Goal: Task Accomplishment & Management: Use online tool/utility

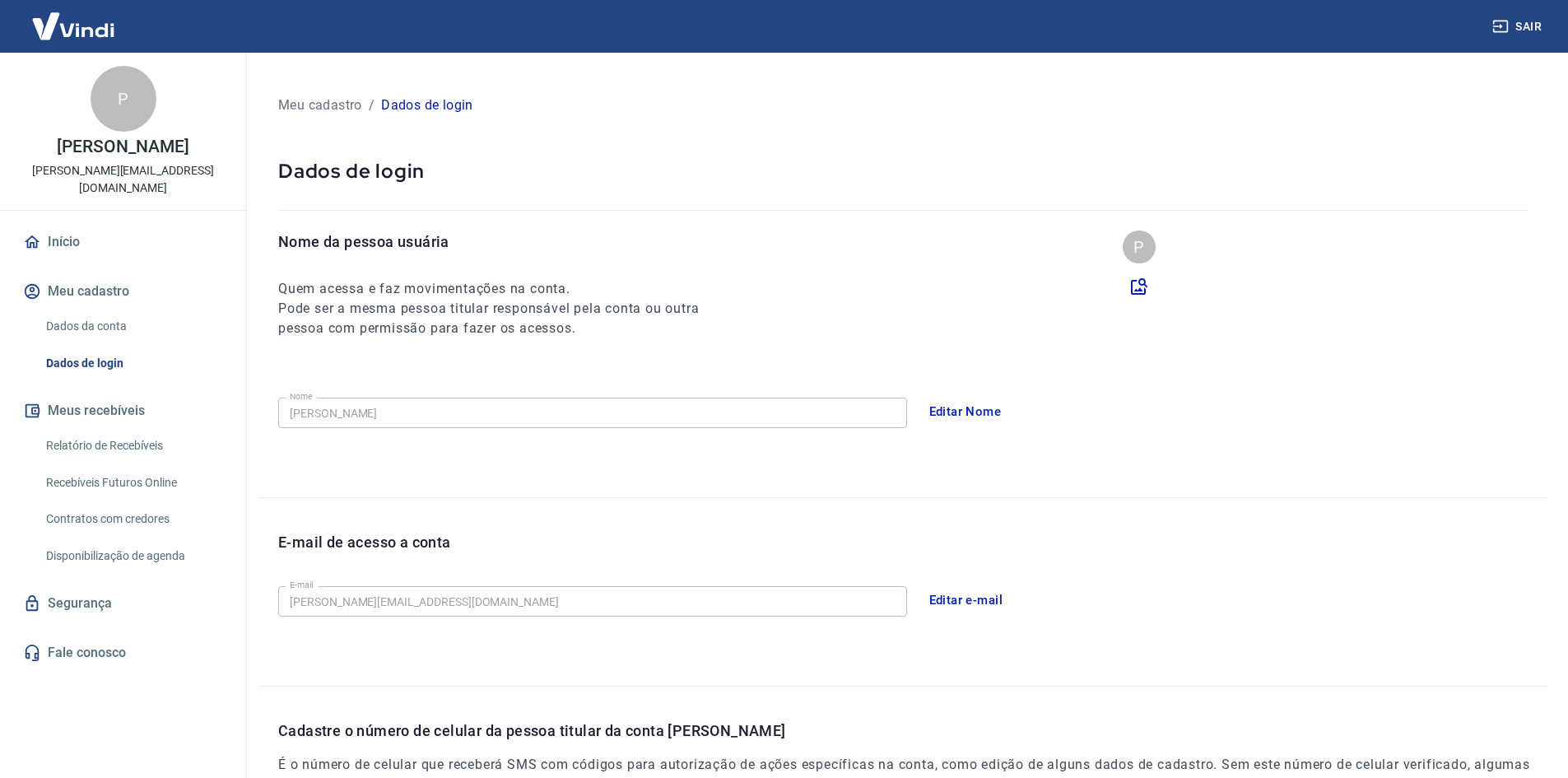
click at [105, 428] on link "Relatório de Recebíveis" at bounding box center [133, 445] width 187 height 34
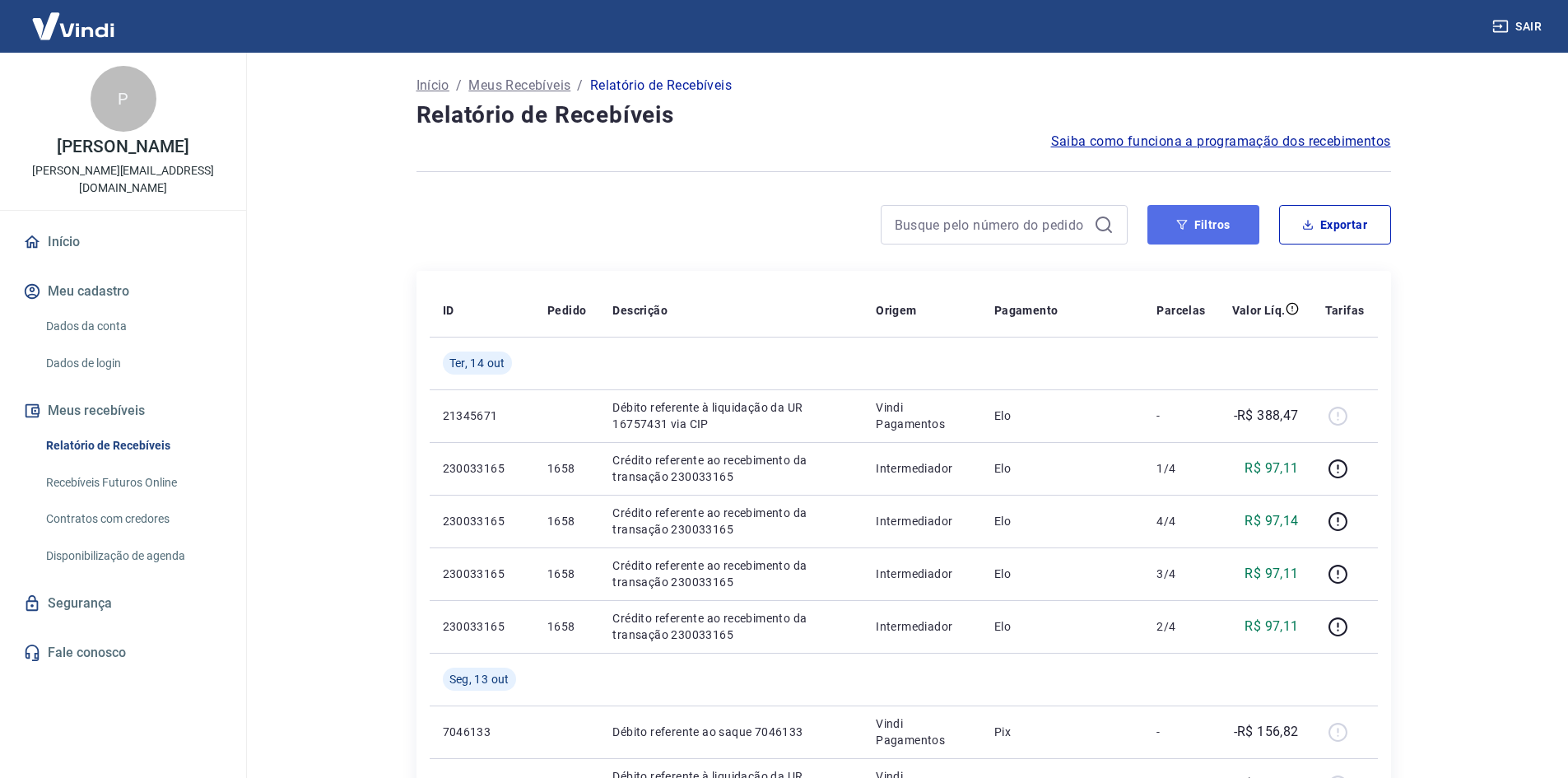
click at [1207, 221] on button "Filtros" at bounding box center [1203, 225] width 112 height 40
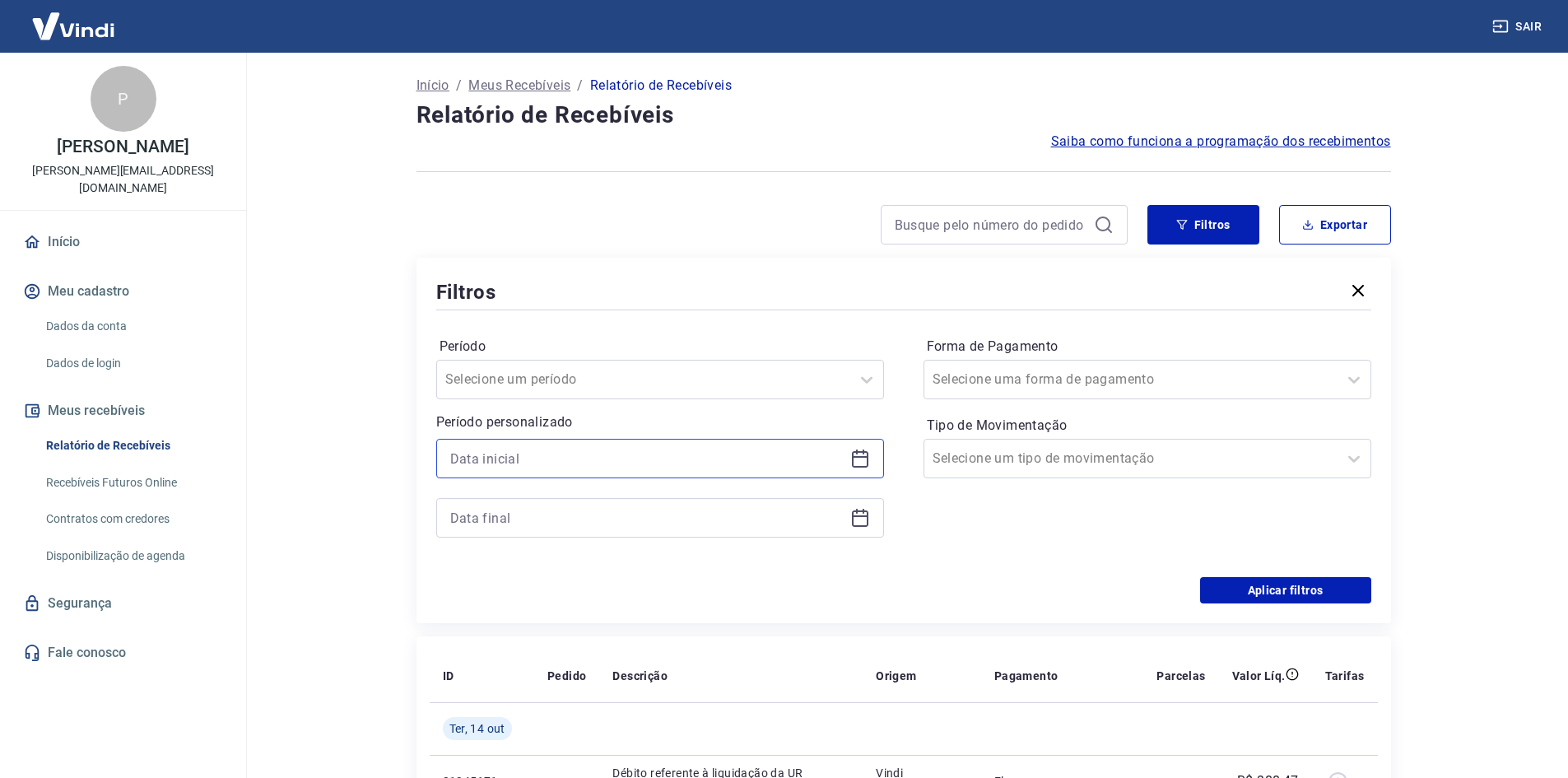
click at [782, 465] on input at bounding box center [647, 458] width 394 height 25
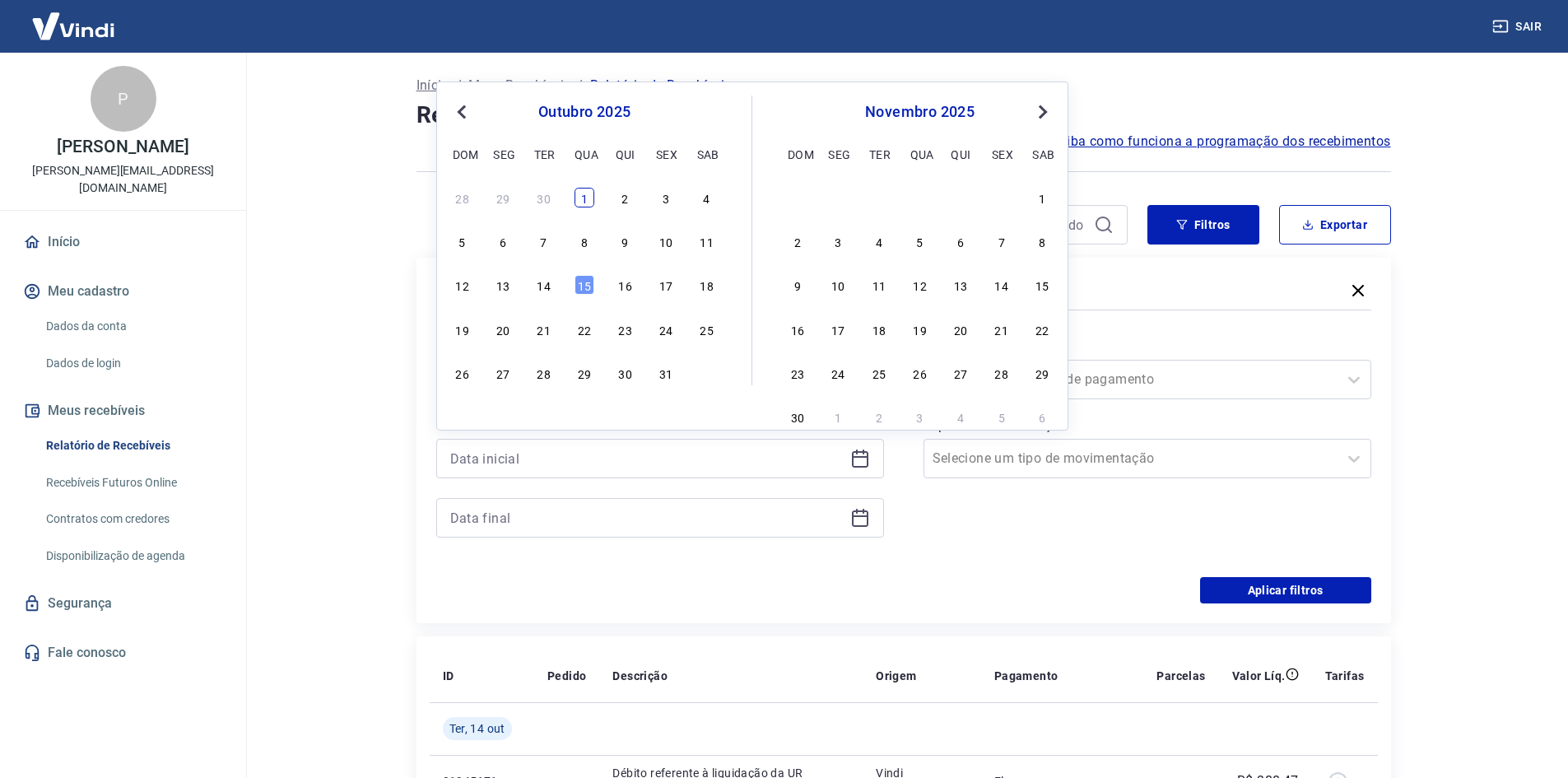
click at [589, 196] on div "1" at bounding box center [584, 197] width 20 height 20
type input "[DATE]"
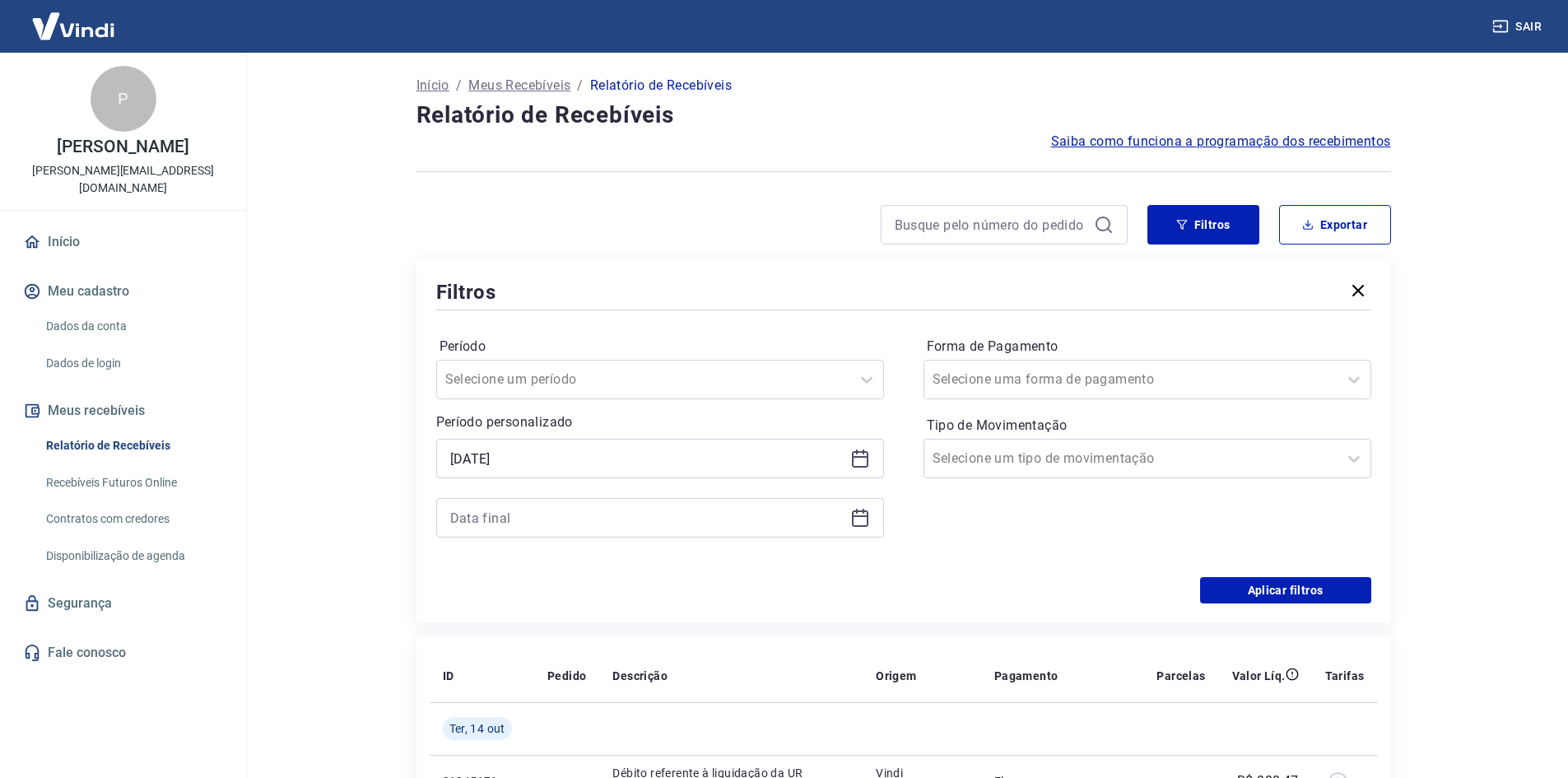
click at [848, 521] on div at bounding box center [660, 518] width 448 height 40
click at [857, 517] on icon at bounding box center [860, 516] width 16 height 2
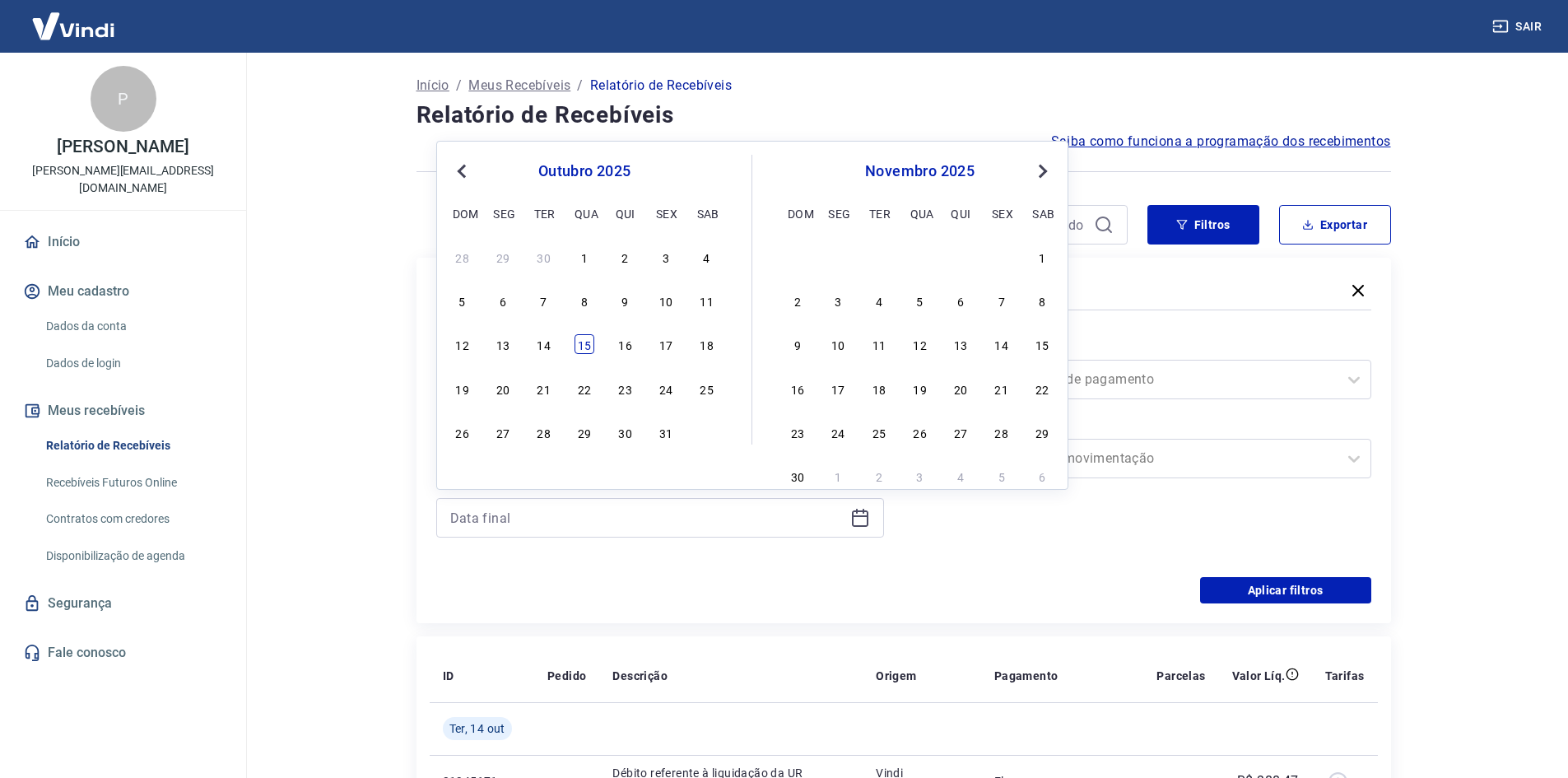
click at [585, 344] on div "15" at bounding box center [584, 344] width 20 height 20
type input "[DATE]"
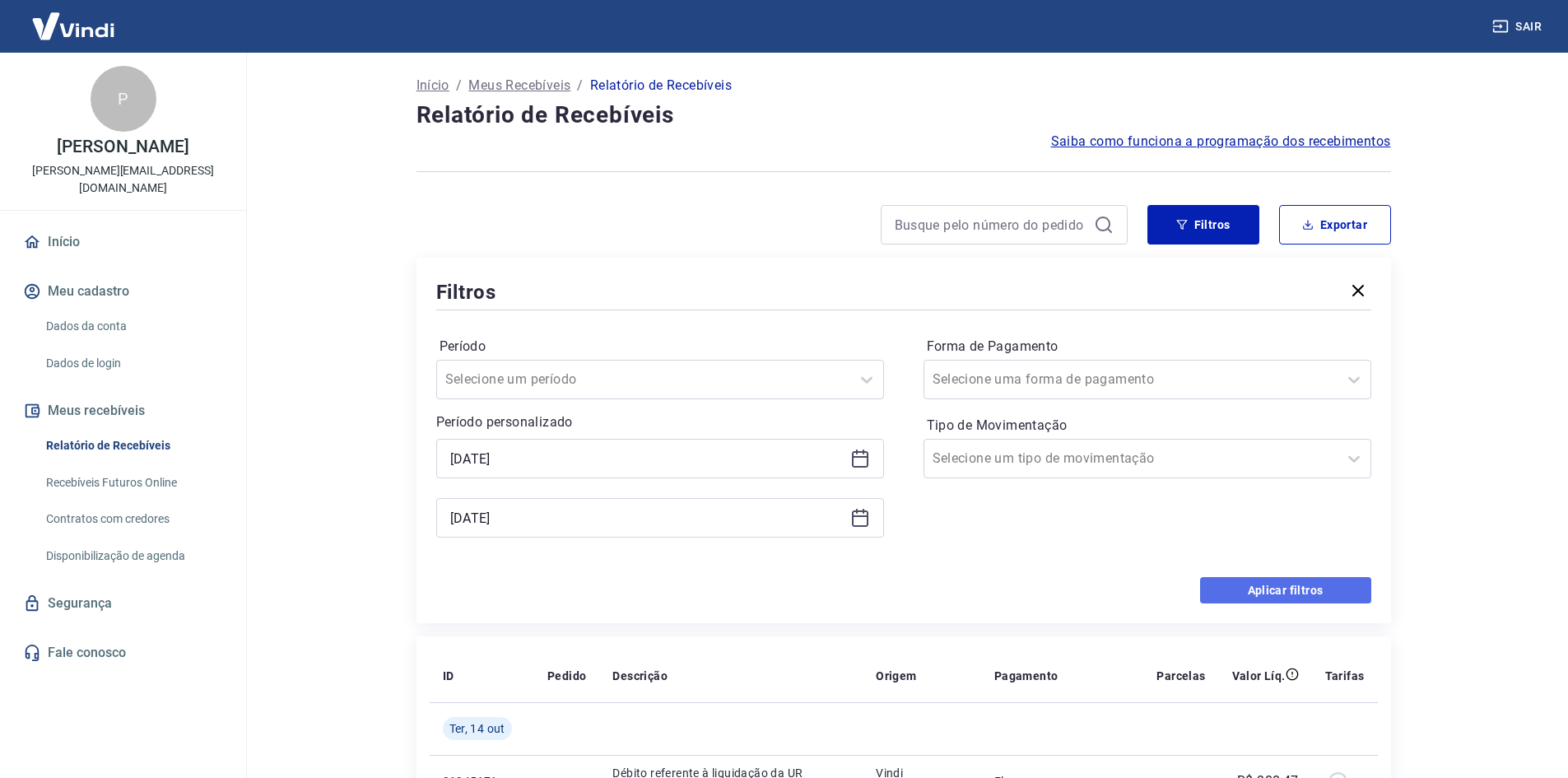
click at [1276, 592] on button "Aplicar filtros" at bounding box center [1285, 590] width 171 height 26
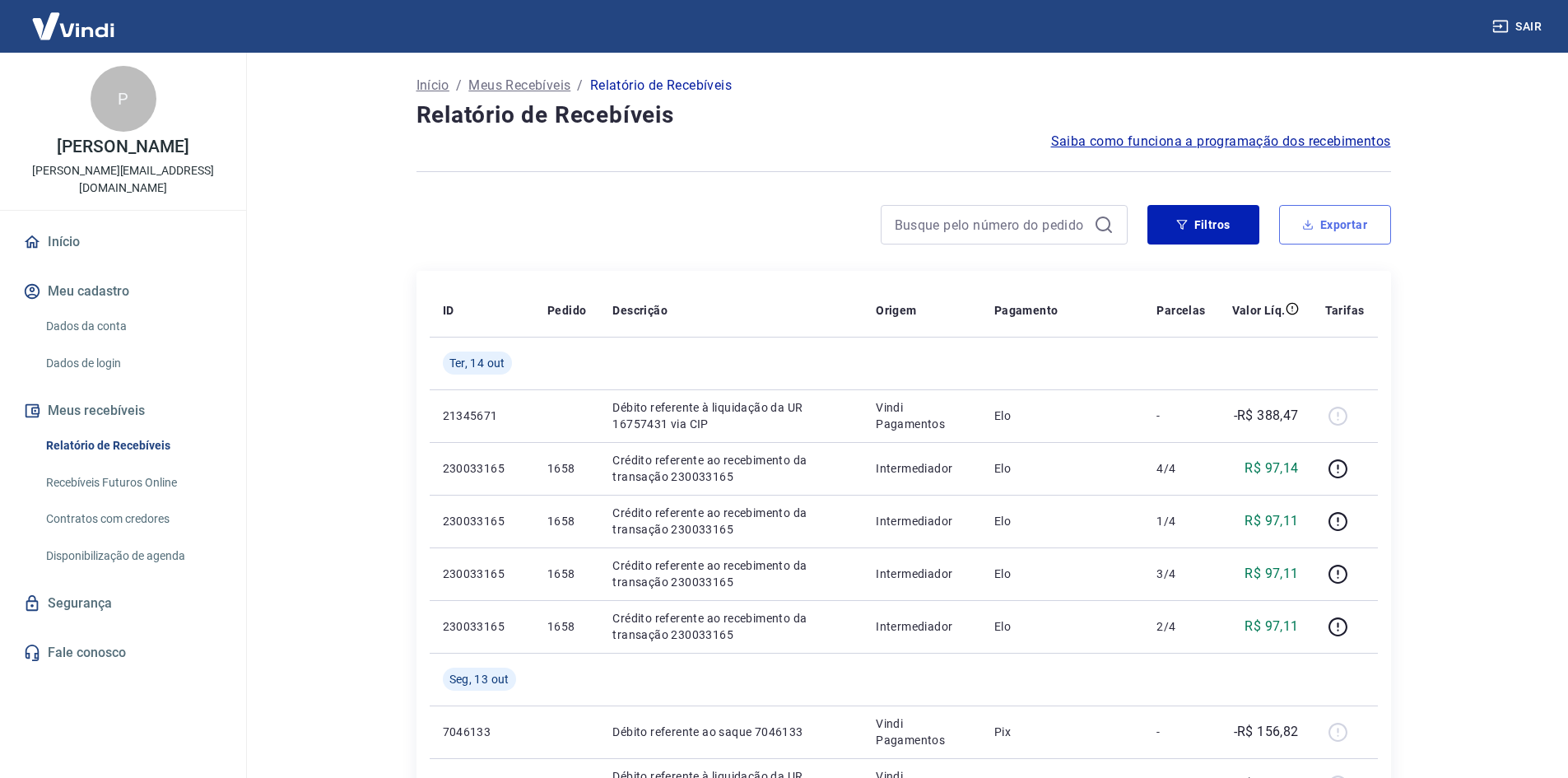
click at [1332, 216] on button "Exportar" at bounding box center [1336, 225] width 112 height 40
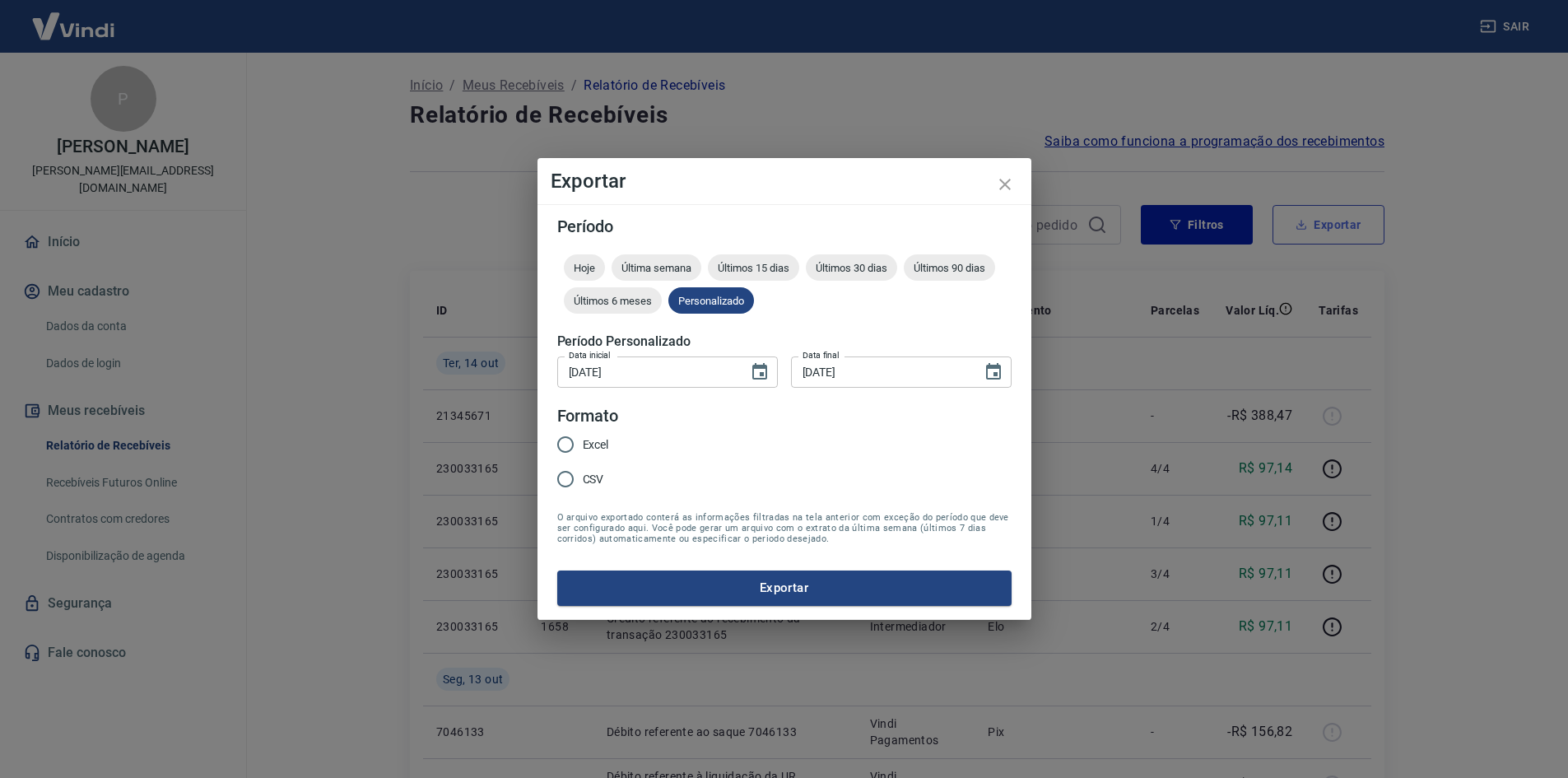
type input "[DATE]"
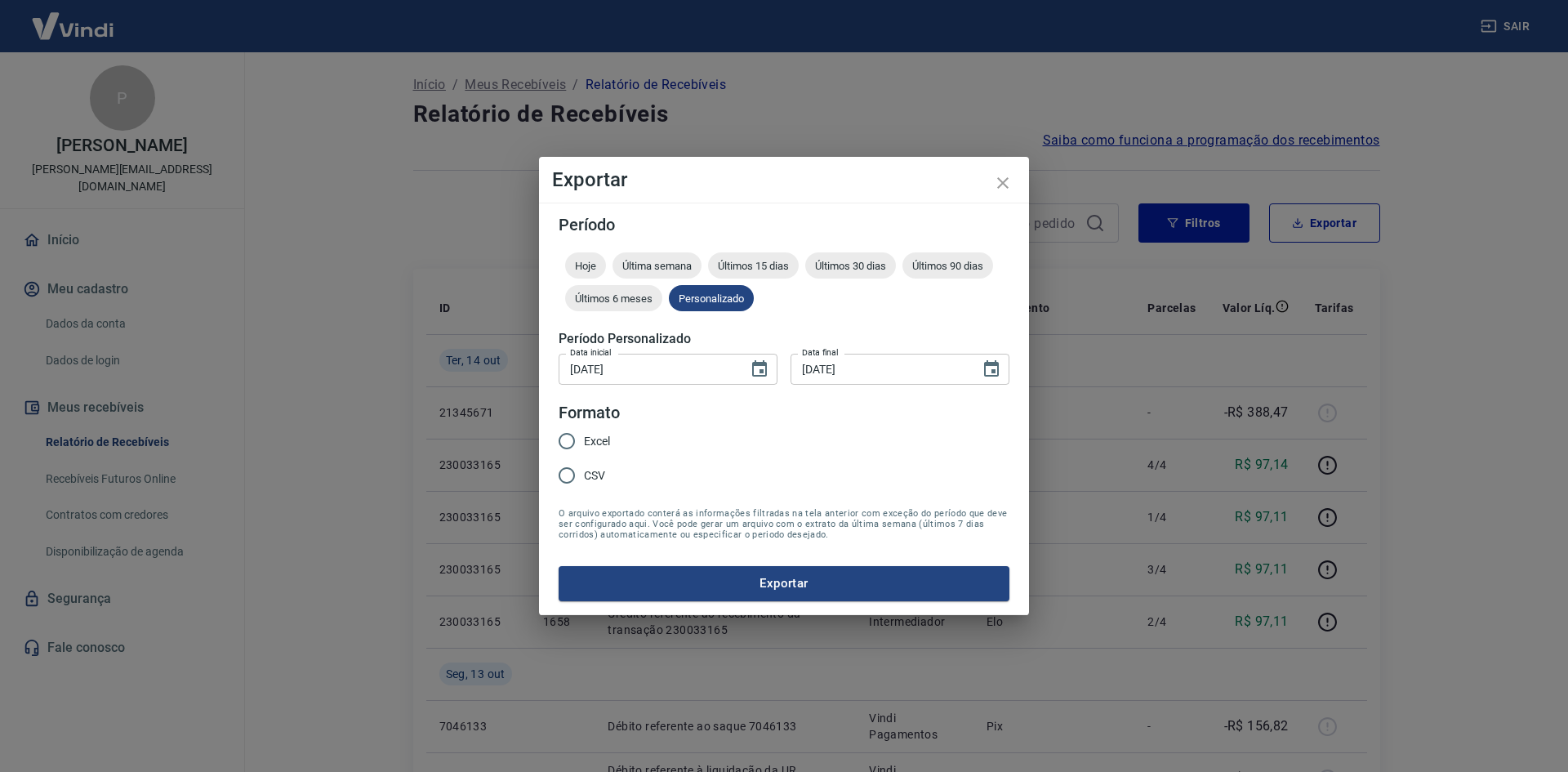
click at [591, 445] on span "Excel" at bounding box center [597, 441] width 26 height 17
click at [584, 445] on input "Excel" at bounding box center [566, 440] width 35 height 35
radio input "true"
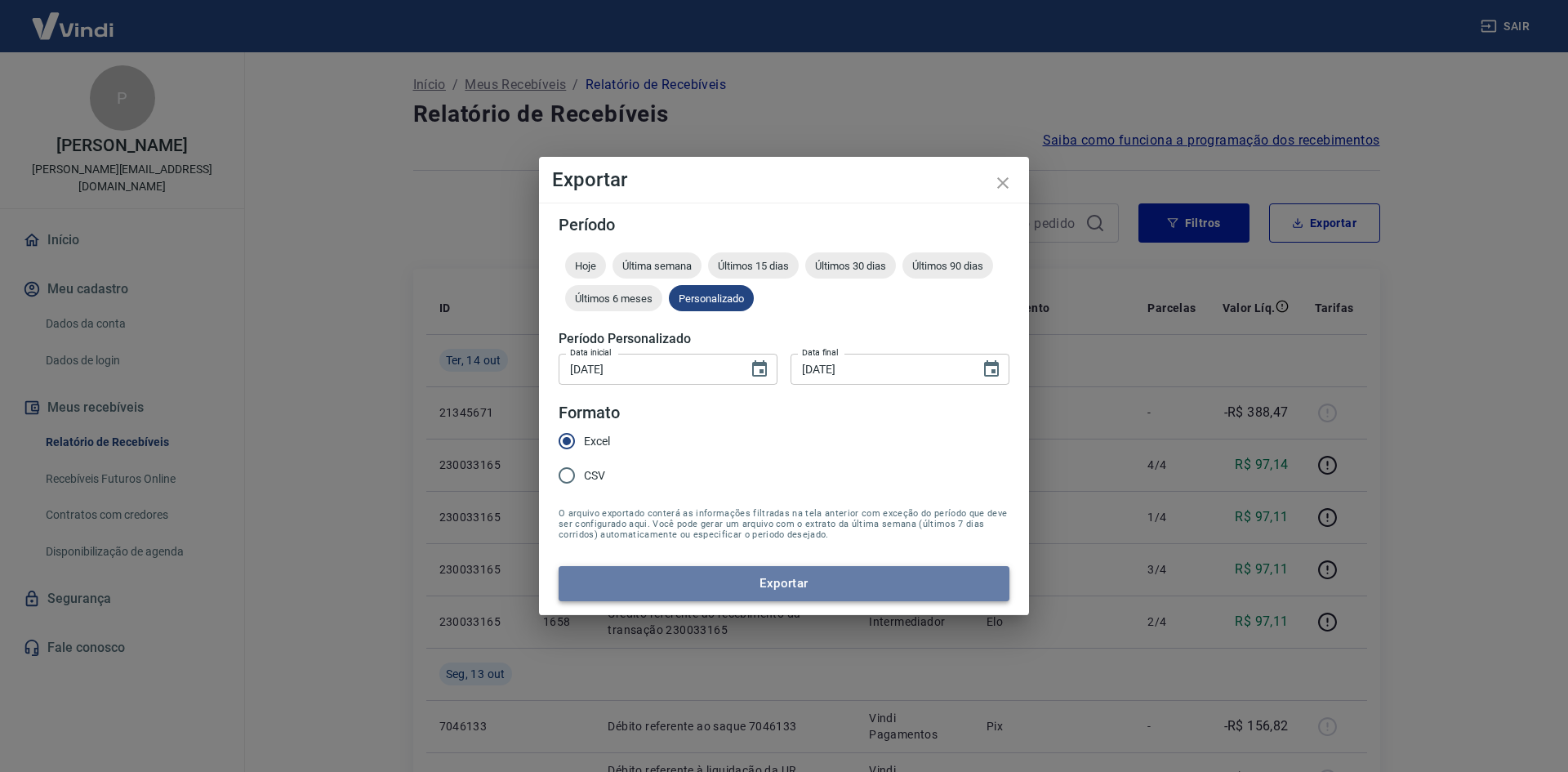
click at [709, 588] on button "Exportar" at bounding box center [784, 583] width 451 height 35
